Goal: Communication & Community: Ask a question

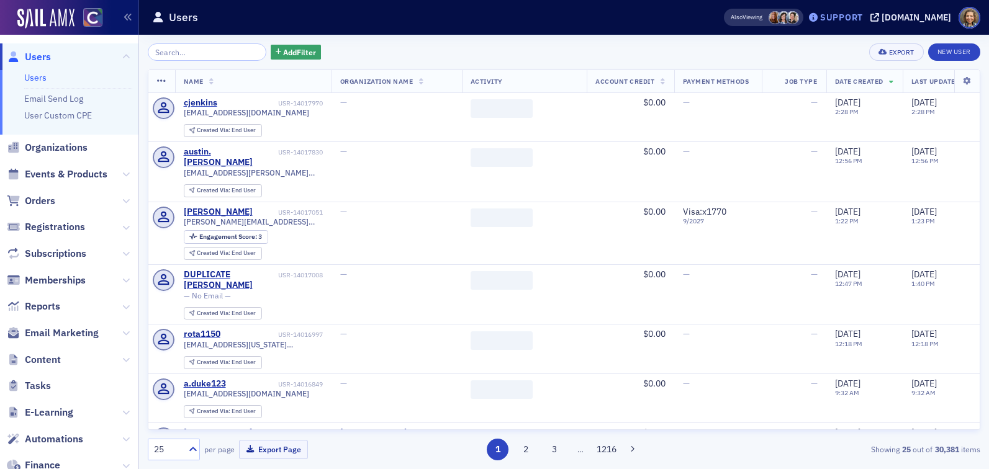
click at [853, 15] on div "Support" at bounding box center [841, 17] width 43 height 11
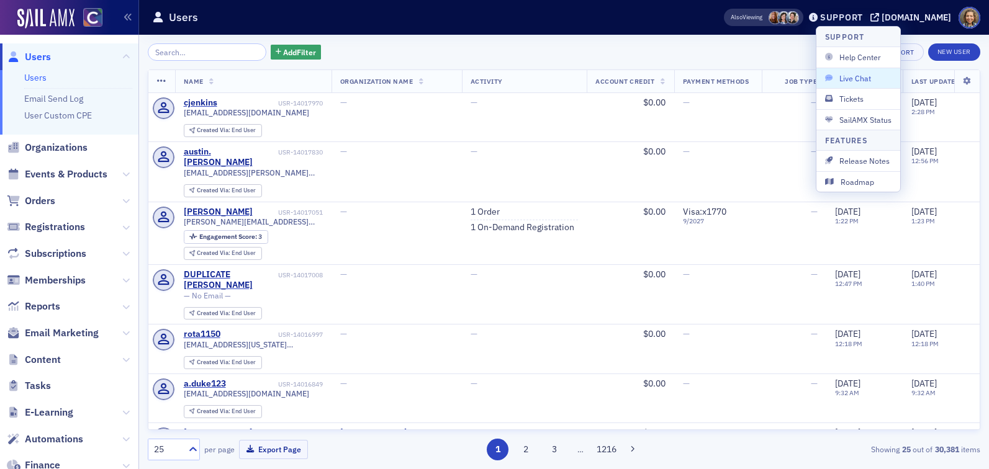
click at [865, 76] on span "Live Chat" at bounding box center [858, 78] width 66 height 11
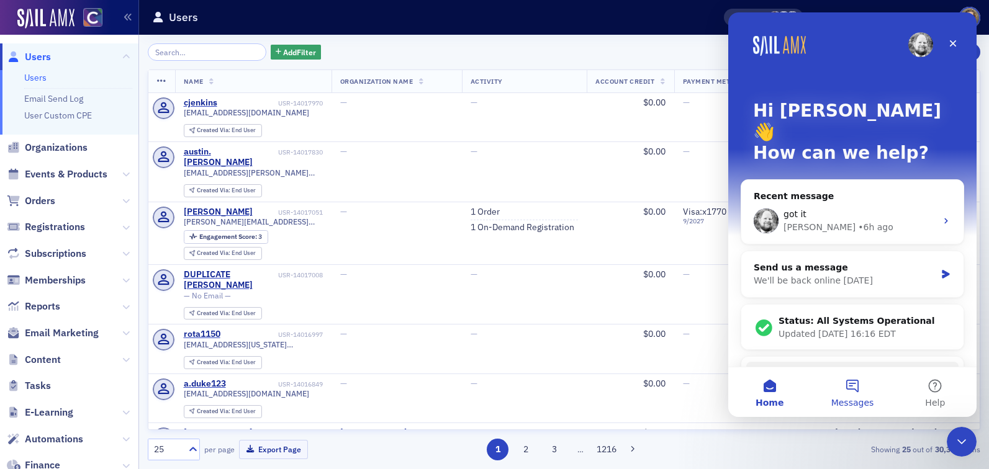
click at [848, 387] on button "Messages" at bounding box center [852, 392] width 83 height 50
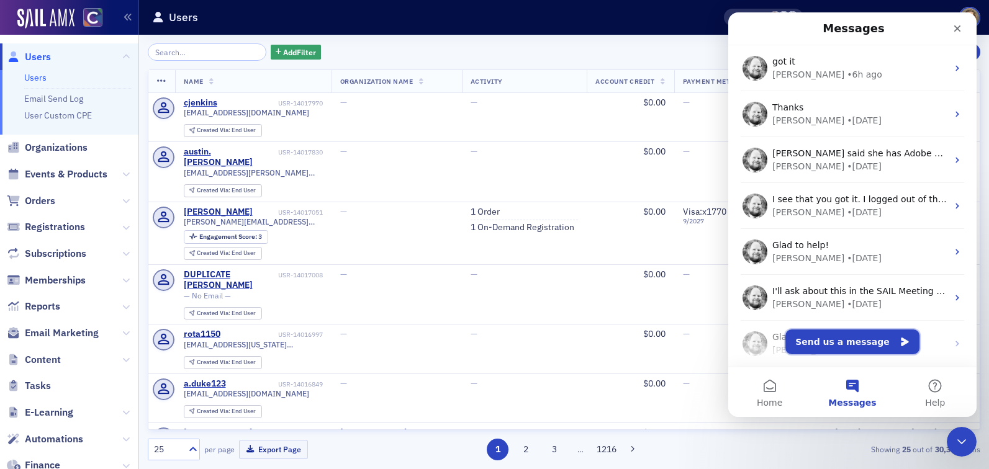
click at [842, 338] on button "Send us a message" at bounding box center [852, 342] width 134 height 25
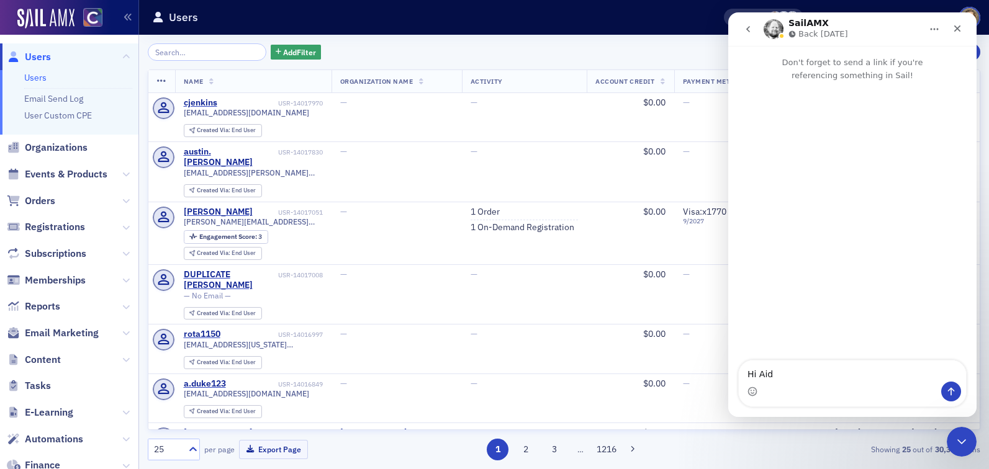
click at [804, 29] on p "Back [DATE]" at bounding box center [823, 34] width 50 height 12
click at [775, 382] on div "Intercom messenger" at bounding box center [852, 392] width 227 height 20
click at [773, 371] on textarea "Hi Aid" at bounding box center [852, 371] width 227 height 21
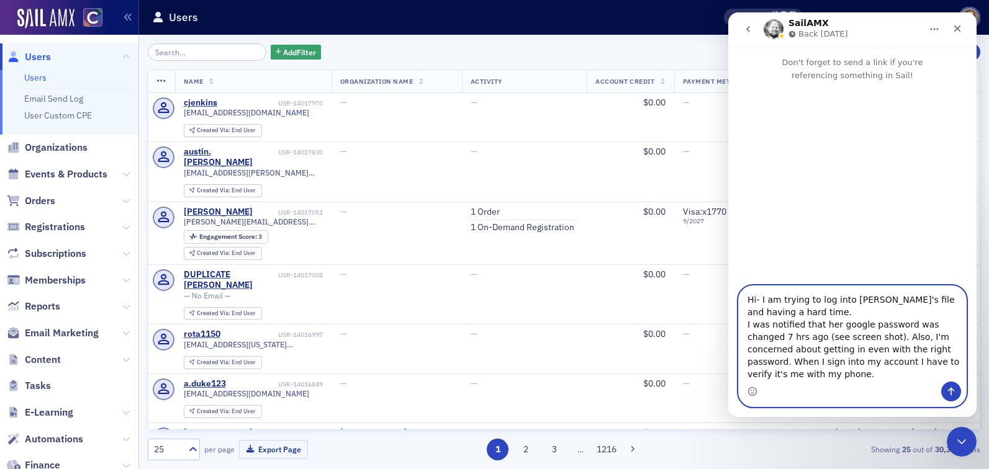
click at [794, 359] on textarea "Hi- I am trying to log into [PERSON_NAME]'s file and having a hard time. I was …" at bounding box center [852, 334] width 227 height 96
type textarea "Hi- I am trying to log into [PERSON_NAME]'s file and having a hard time. I was …"
click at [949, 392] on icon "Send a message…" at bounding box center [951, 392] width 10 height 10
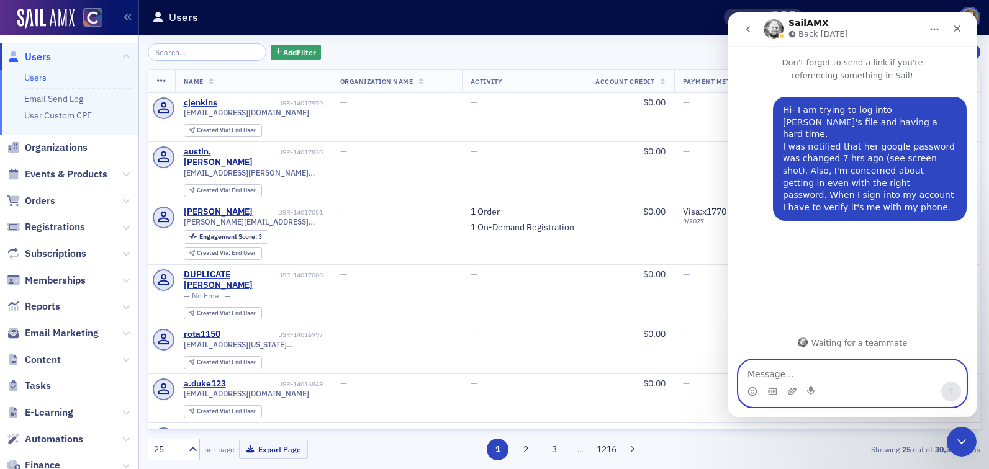
click at [790, 393] on icon "Upload attachment" at bounding box center [792, 392] width 10 height 10
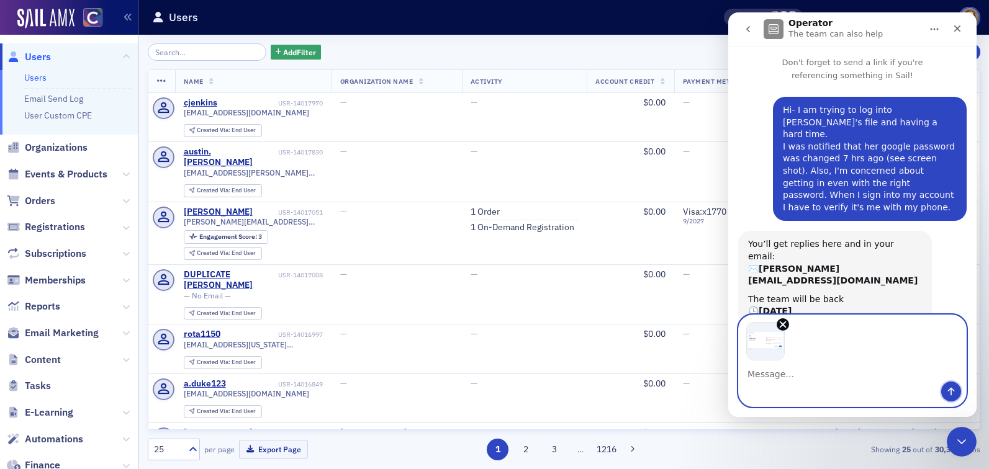
click at [951, 387] on icon "Send a message…" at bounding box center [951, 392] width 10 height 10
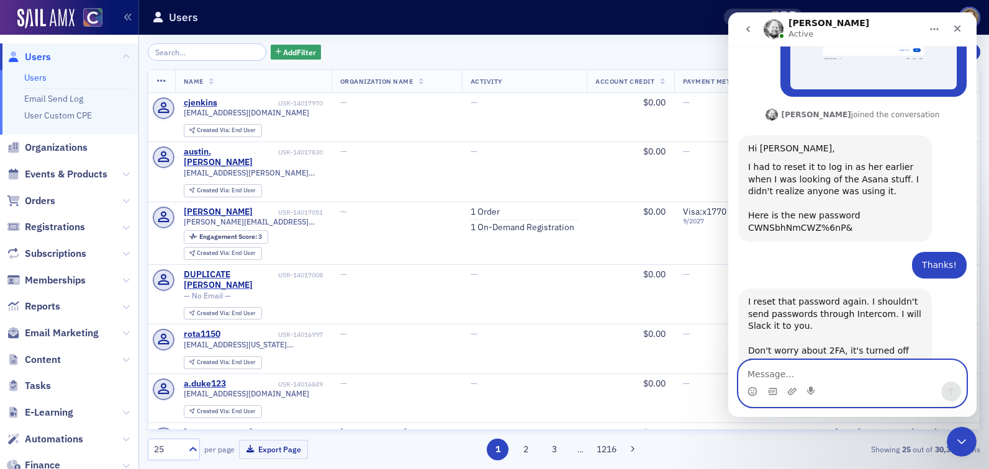
scroll to position [366, 0]
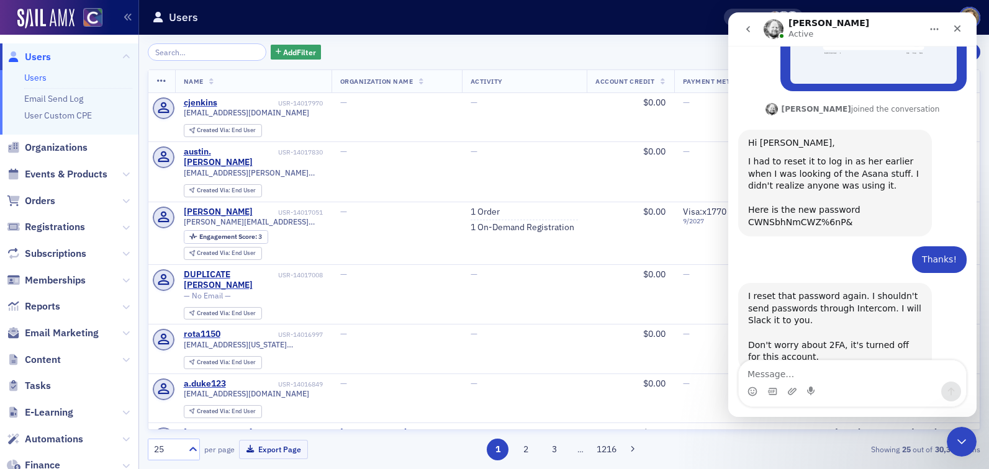
click at [773, 384] on div "Intercom messenger" at bounding box center [772, 392] width 10 height 20
click at [761, 375] on textarea "Message…" at bounding box center [852, 371] width 227 height 21
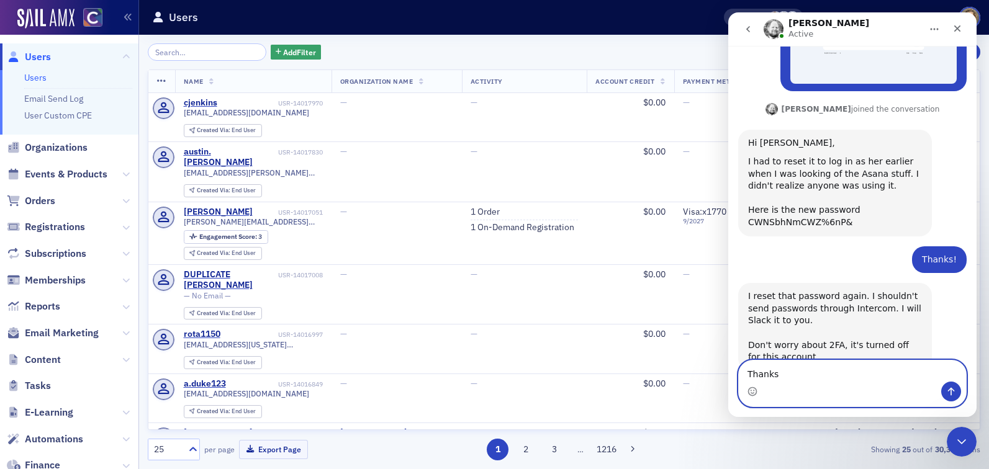
type textarea "Thanks!"
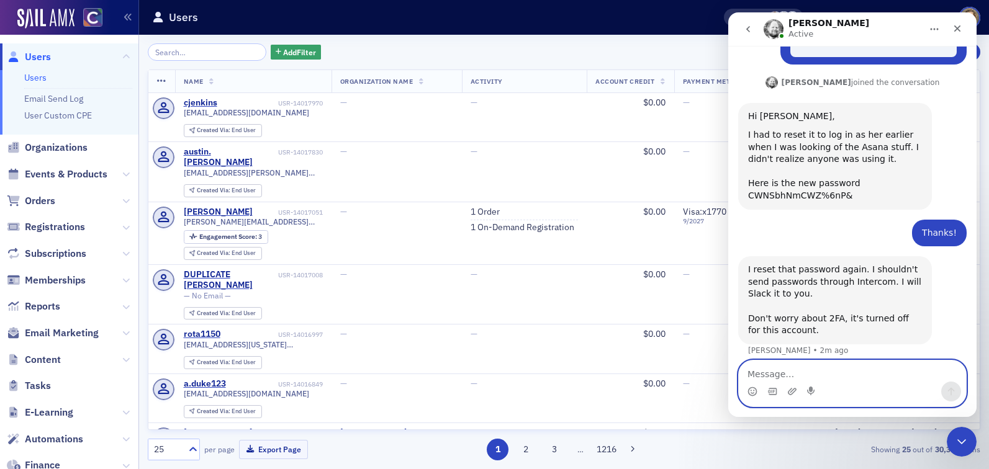
scroll to position [403, 0]
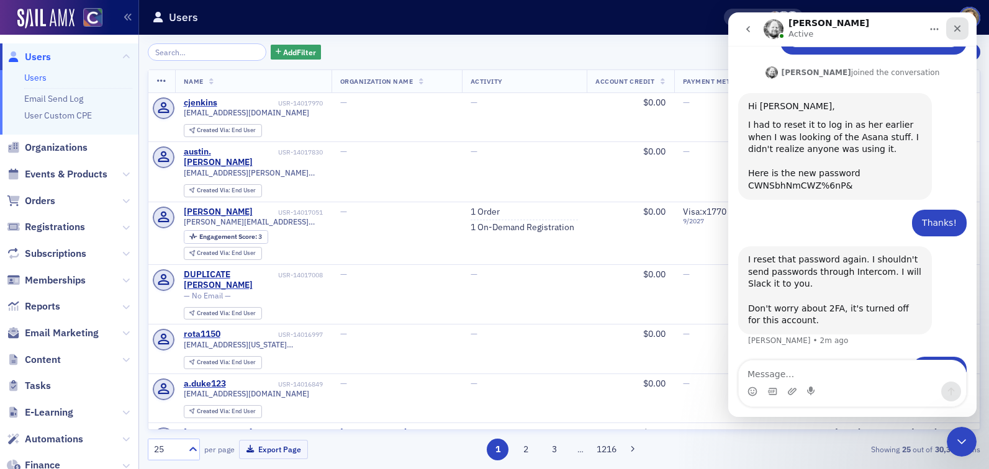
click at [957, 24] on icon "Close" at bounding box center [957, 29] width 10 height 10
